Goal: Task Accomplishment & Management: Manage account settings

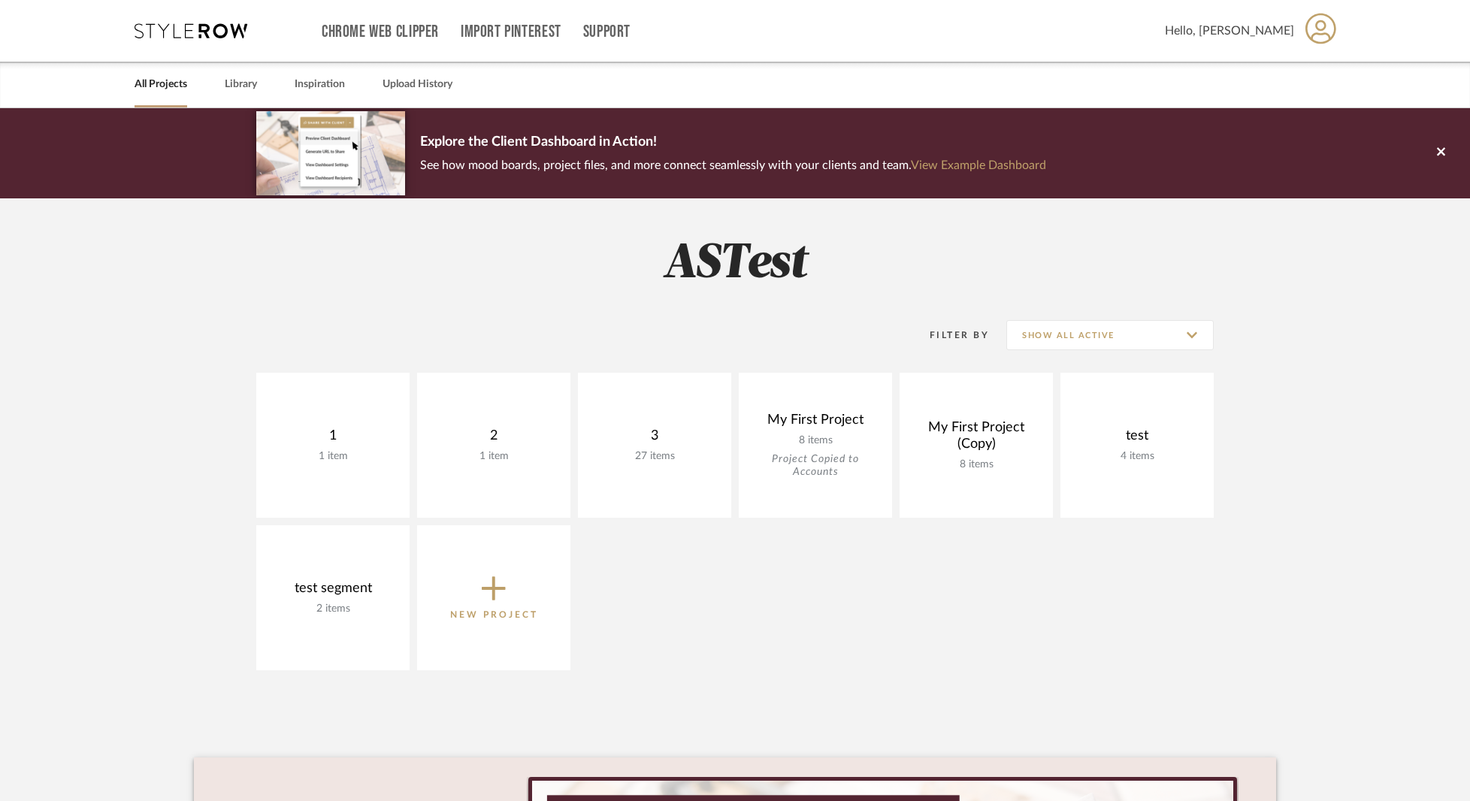
click at [1313, 29] on icon at bounding box center [1321, 29] width 31 height 32
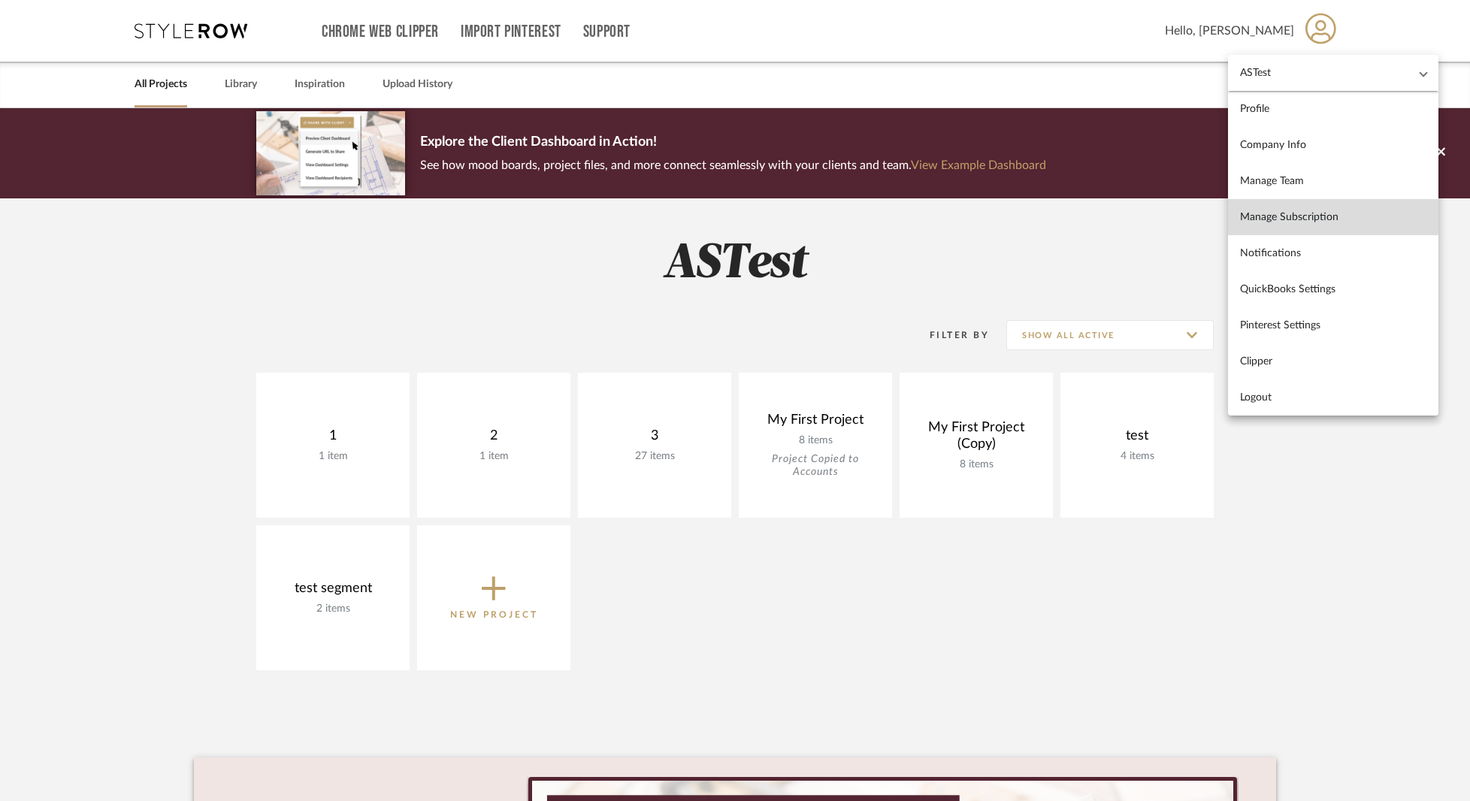
click at [1284, 217] on span "Manage Subscription" at bounding box center [1333, 216] width 186 height 13
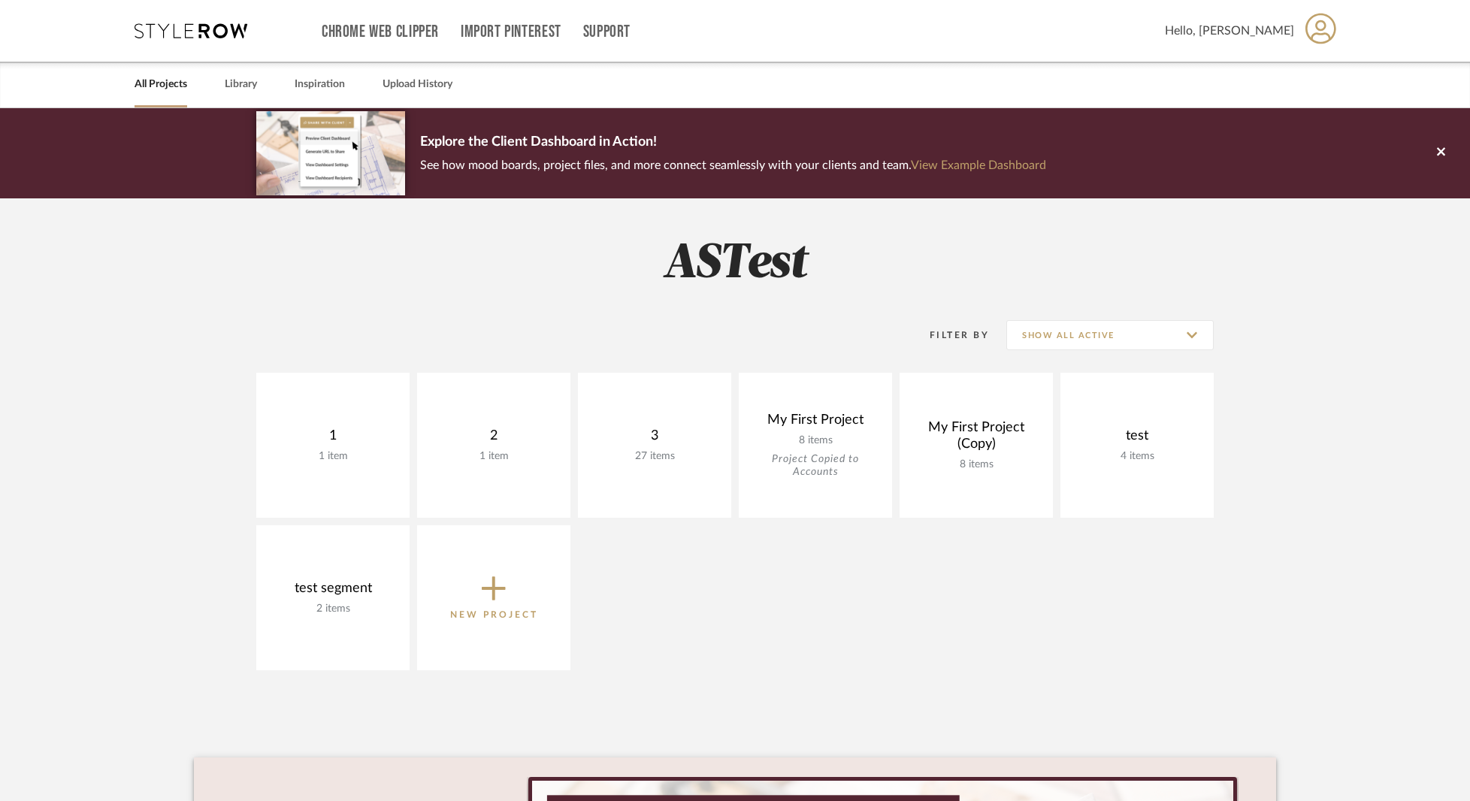
click at [1323, 32] on icon at bounding box center [1321, 29] width 31 height 32
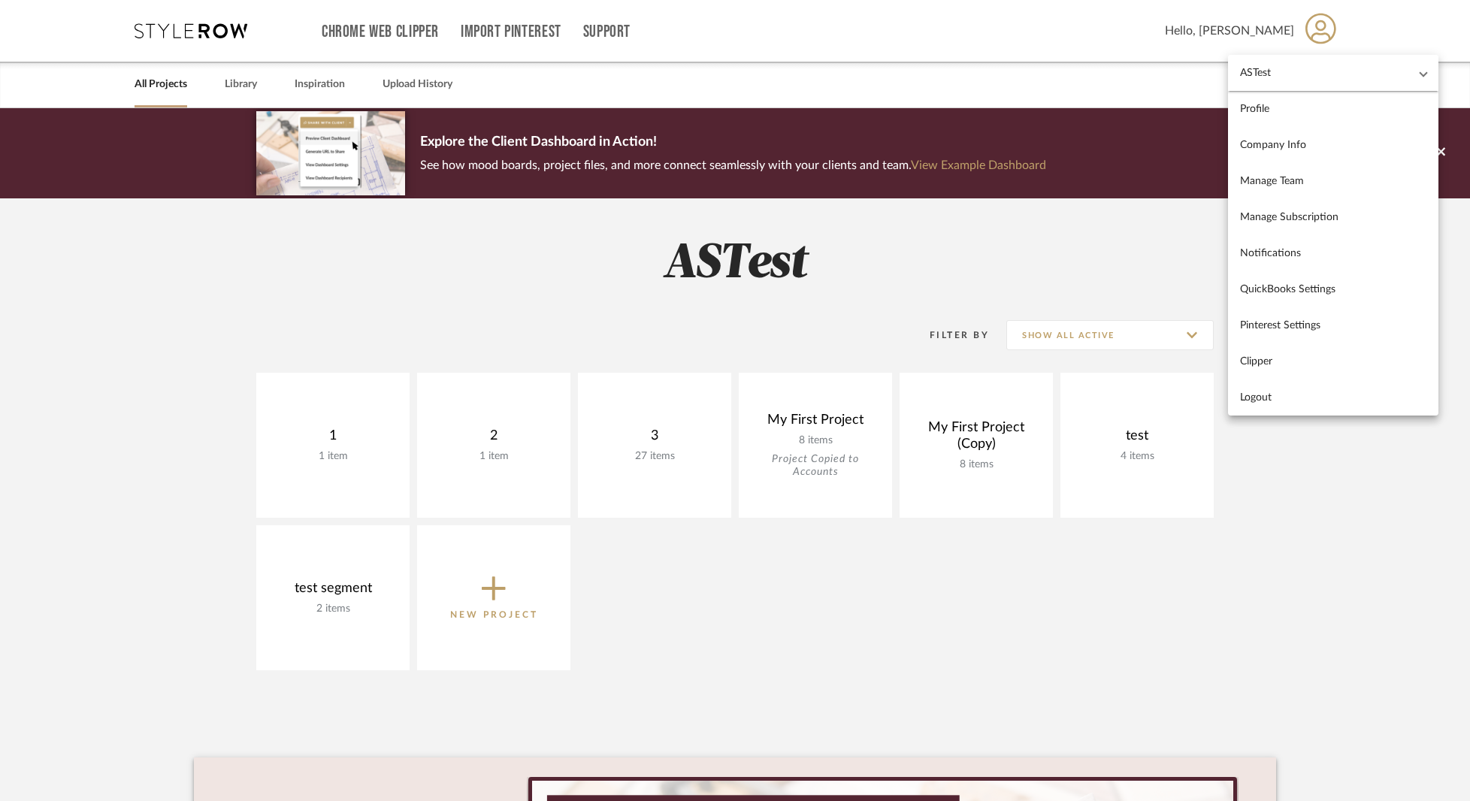
click at [1311, 80] on mat-expansion-panel-header "ASTest" at bounding box center [1333, 73] width 210 height 36
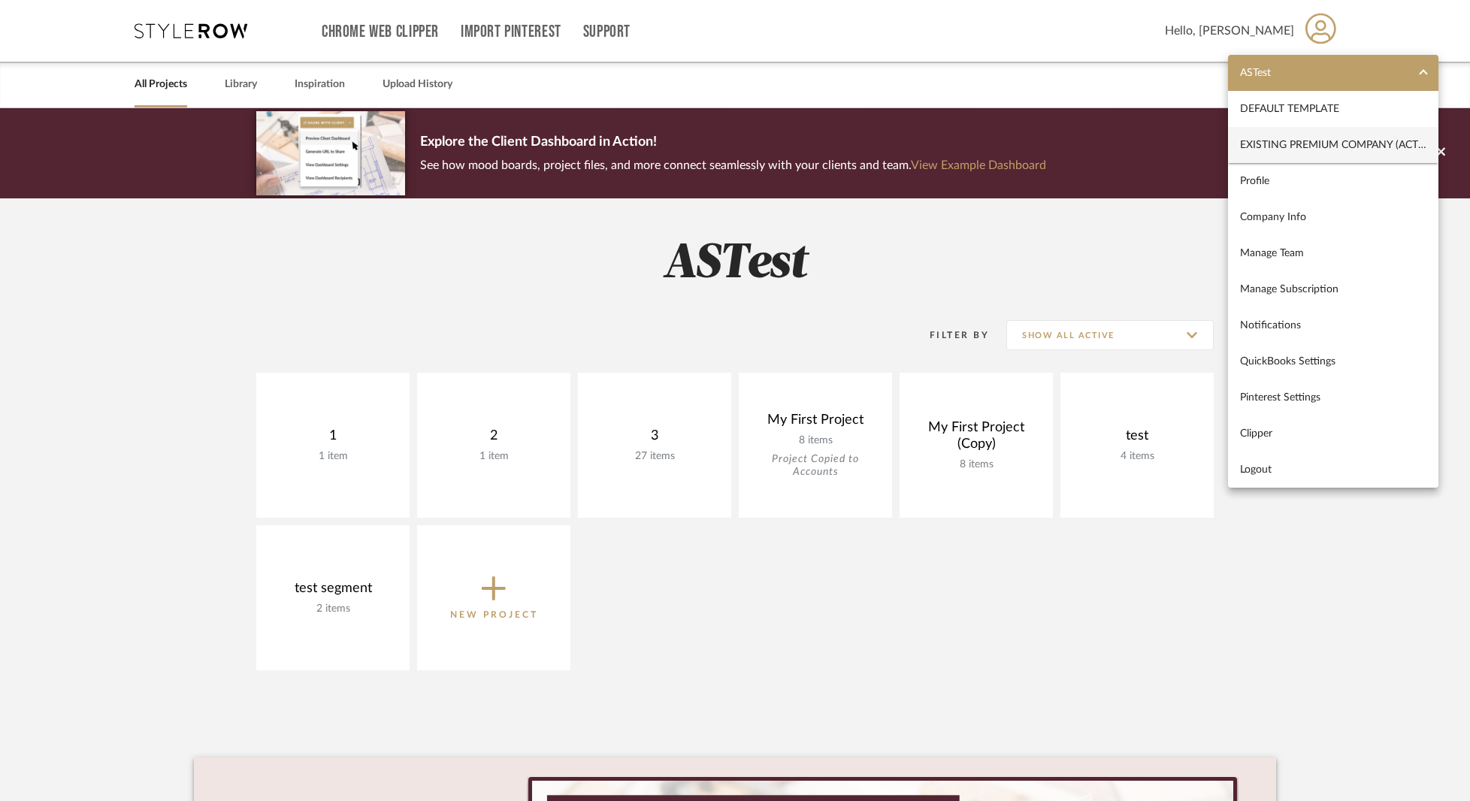
click at [1289, 141] on span "Existing Premium Company (active subscription)" at bounding box center [1333, 144] width 186 height 13
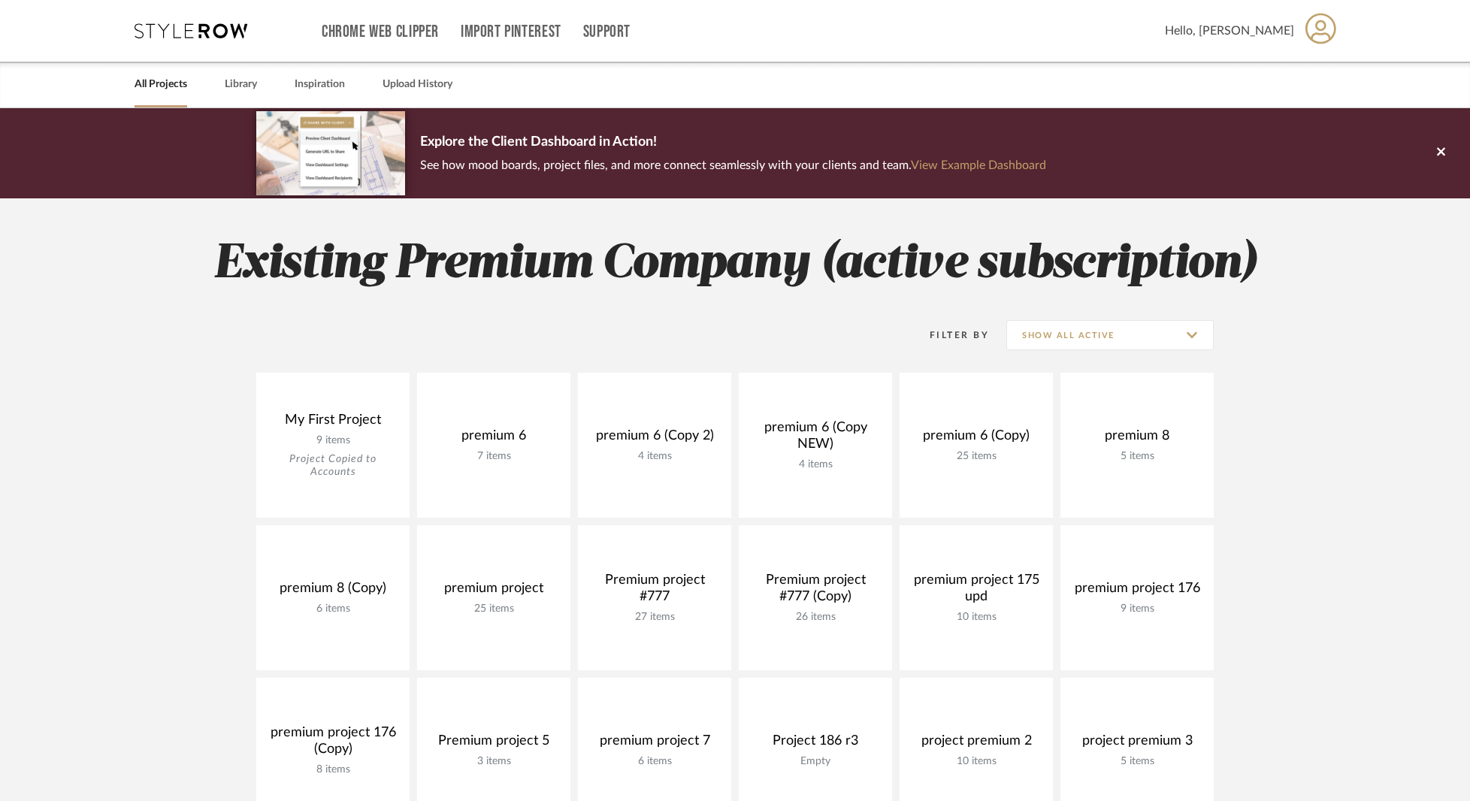
click at [1317, 28] on icon at bounding box center [1321, 28] width 31 height 31
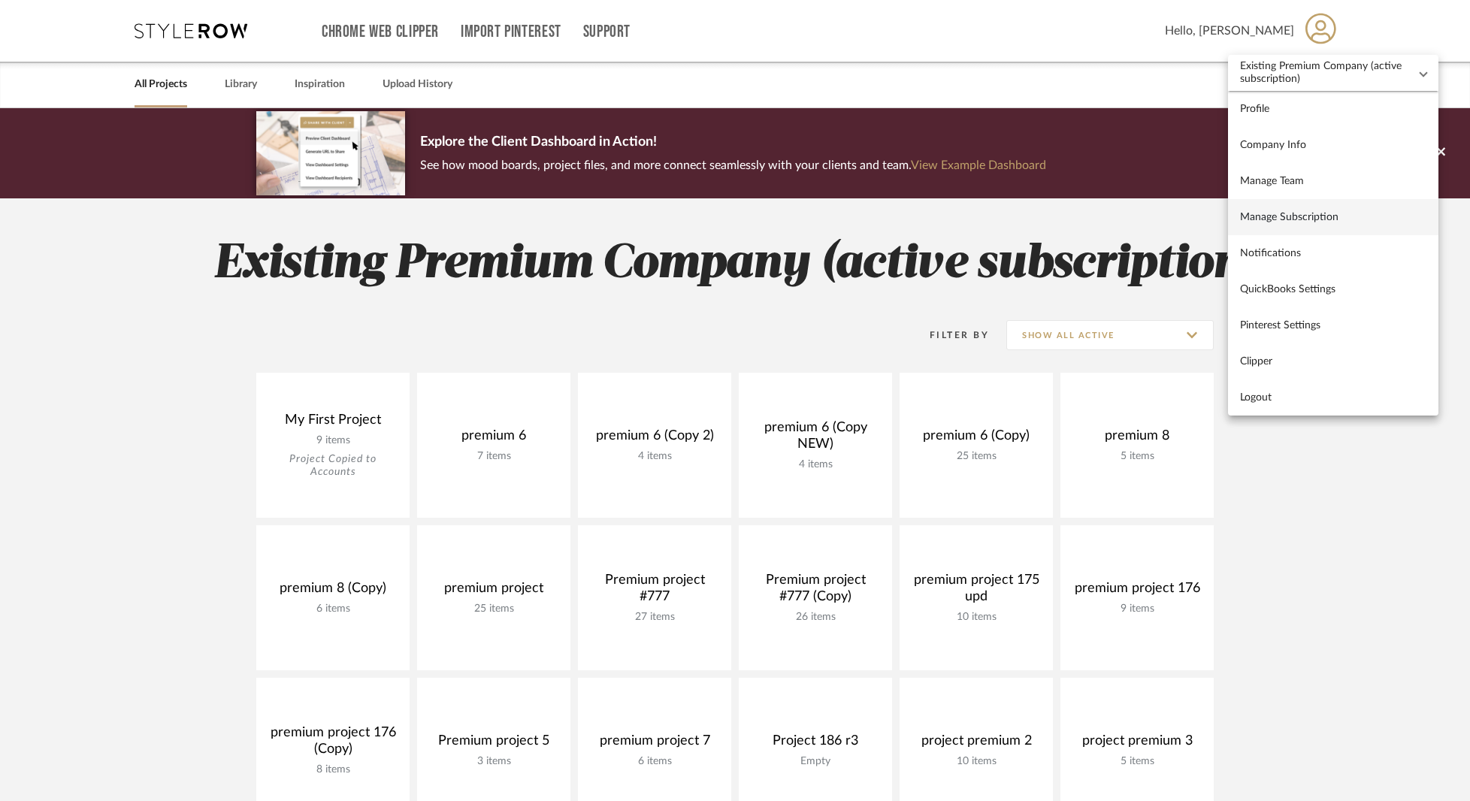
click at [1291, 216] on span "Manage Subscription" at bounding box center [1333, 216] width 186 height 13
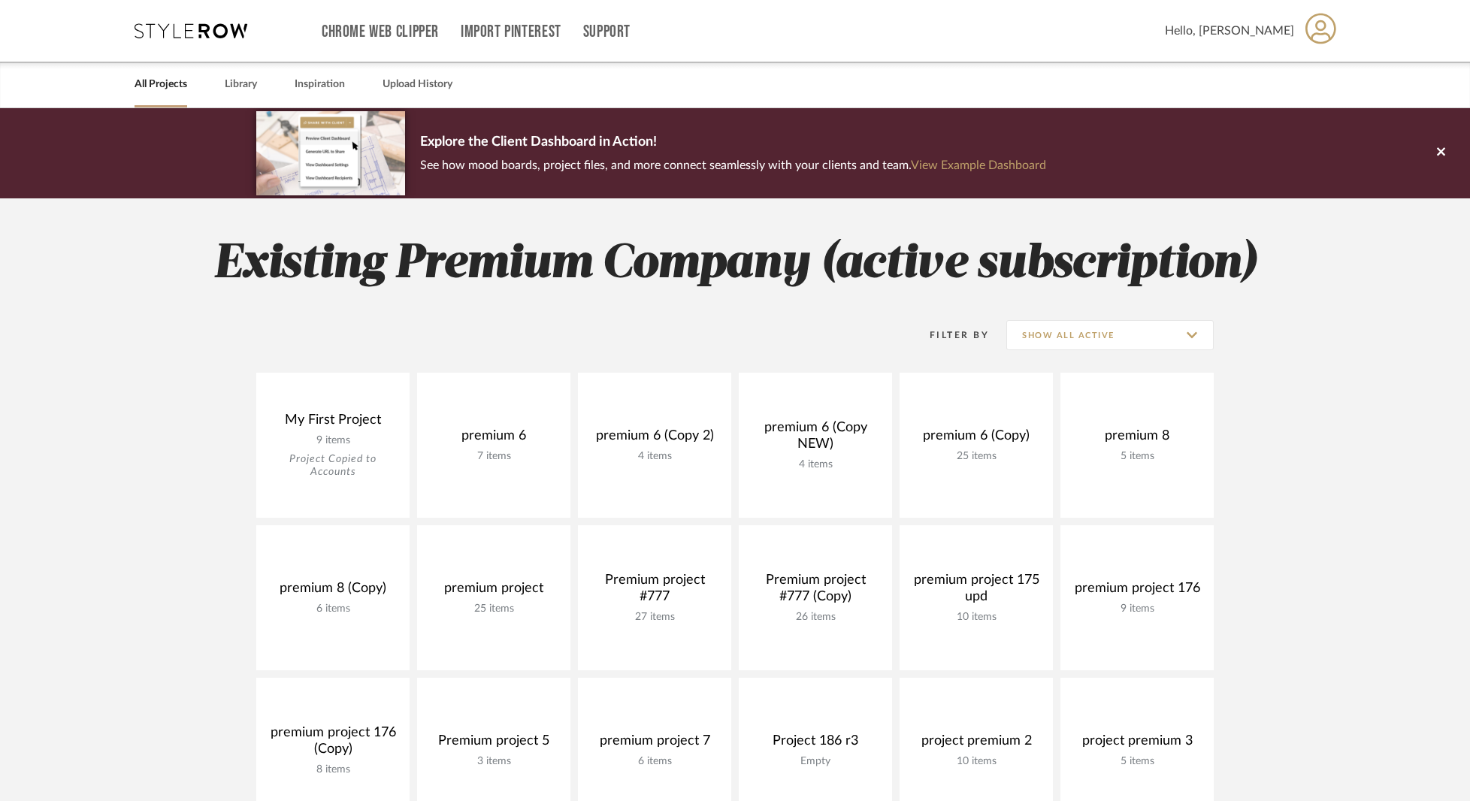
click at [1310, 18] on icon at bounding box center [1321, 28] width 31 height 31
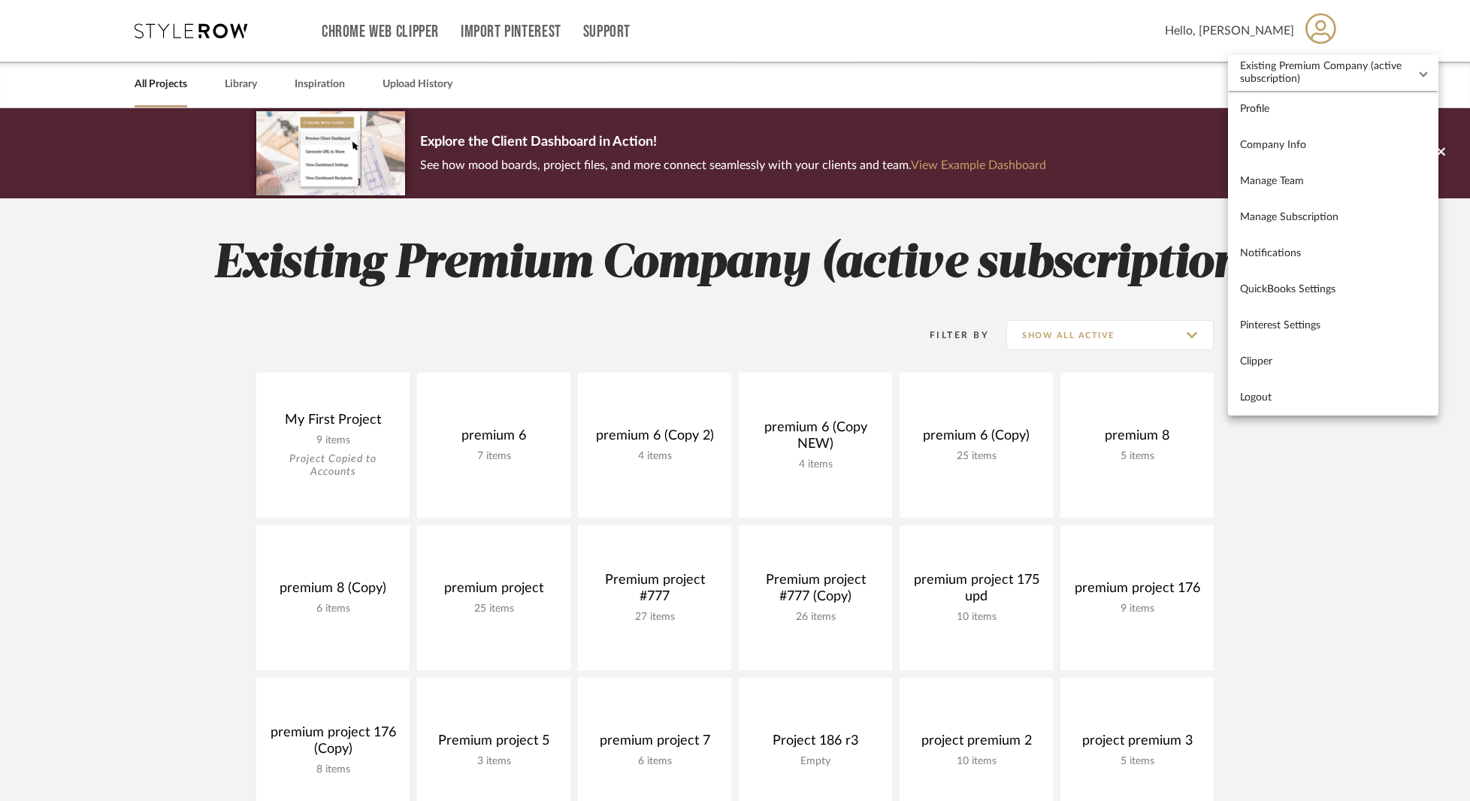
click at [1303, 82] on mat-panel-title "Existing Premium Company (active subscription)" at bounding box center [1324, 73] width 168 height 26
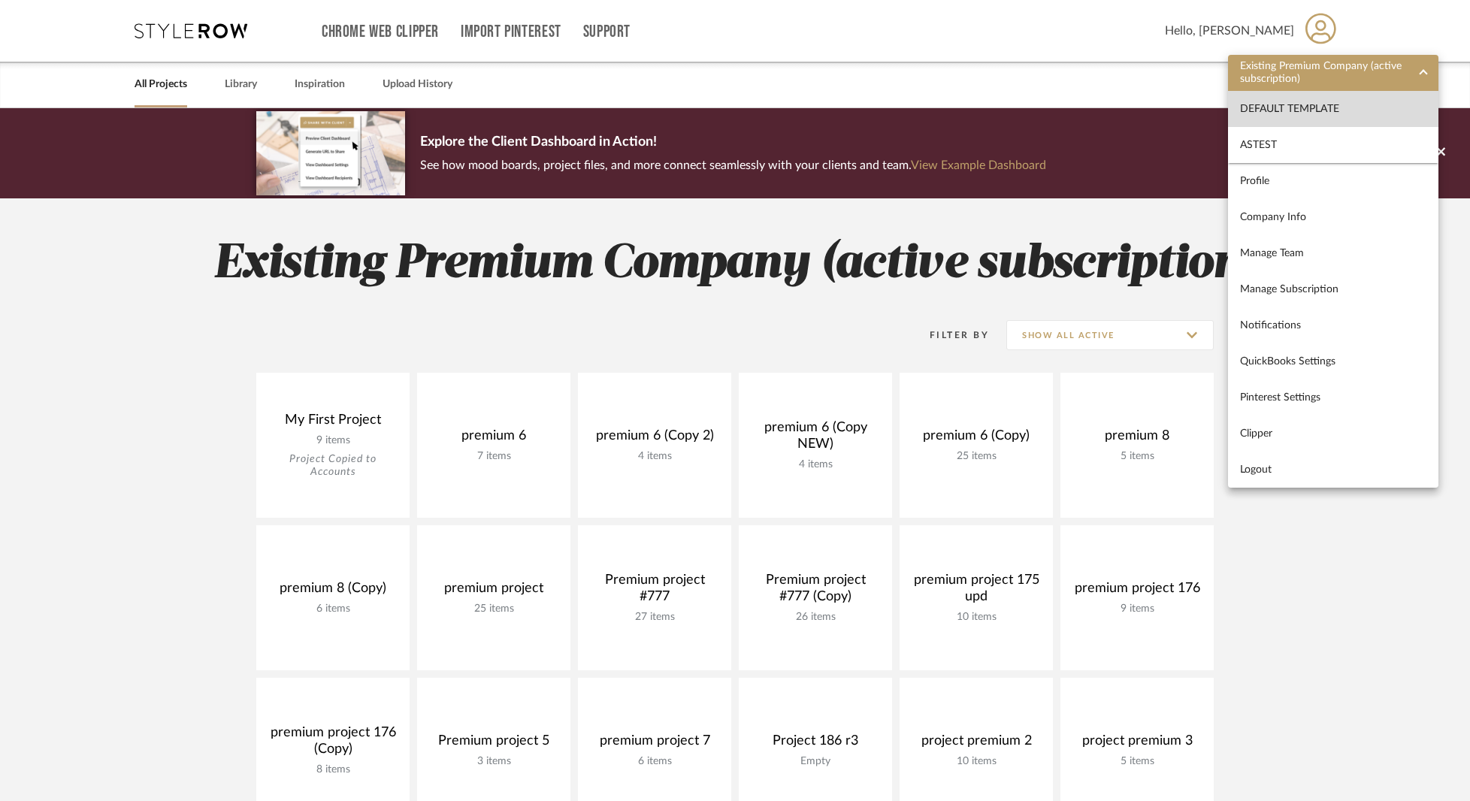
click at [1293, 109] on span "Default Template" at bounding box center [1333, 108] width 186 height 13
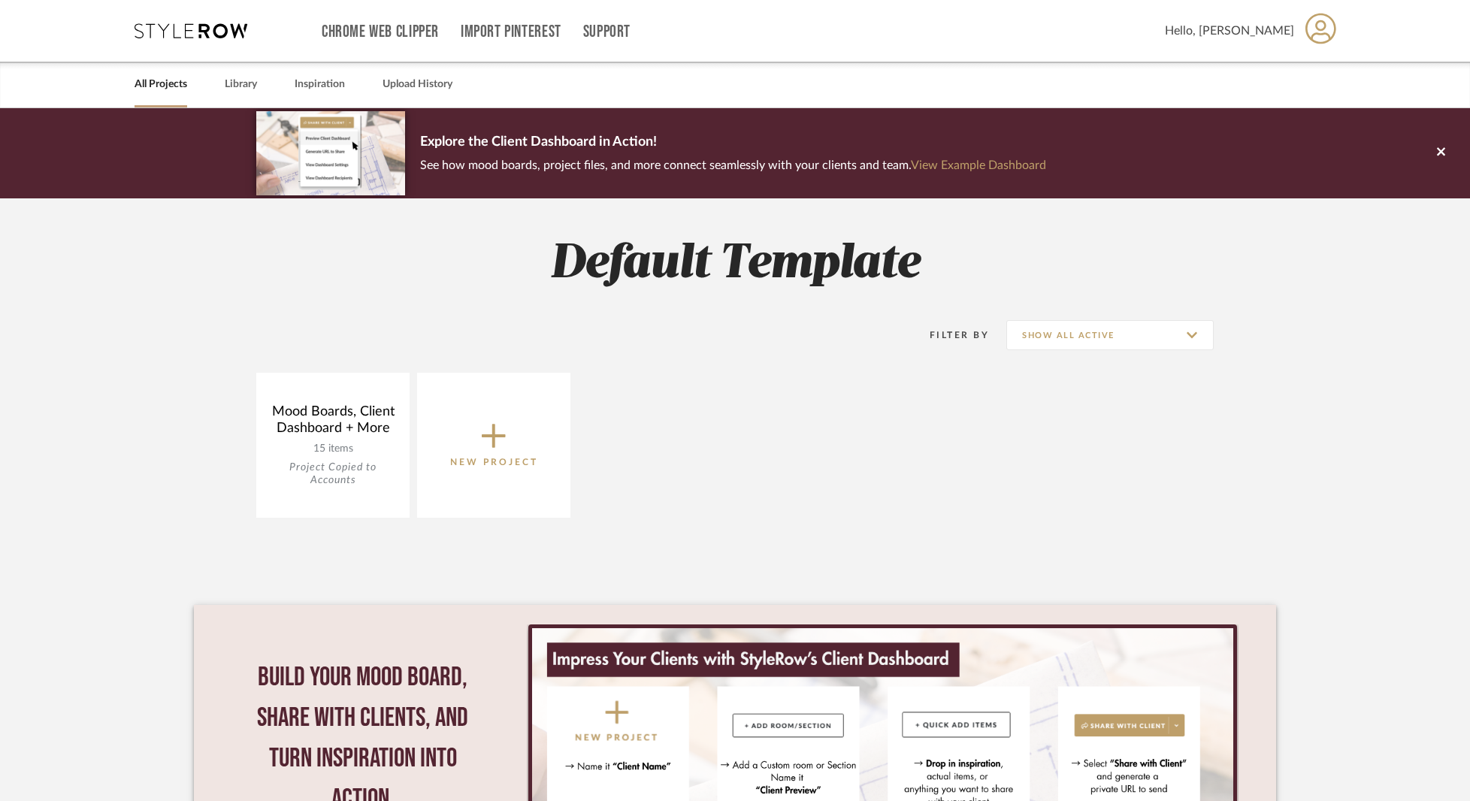
click at [1322, 35] on icon at bounding box center [1321, 29] width 31 height 32
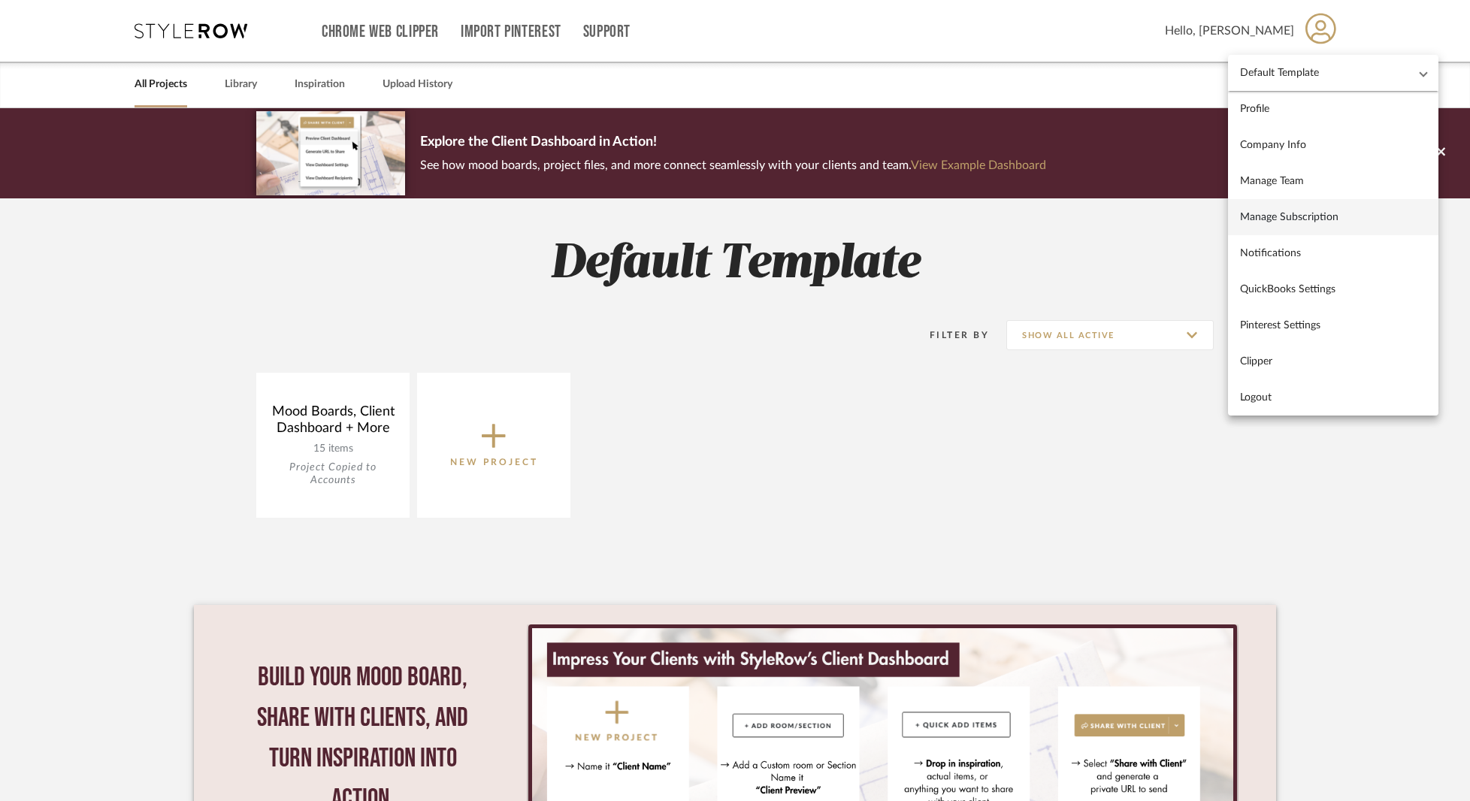
click at [1287, 217] on span "Manage Subscription" at bounding box center [1333, 216] width 186 height 13
